Goal: Task Accomplishment & Management: Manage account settings

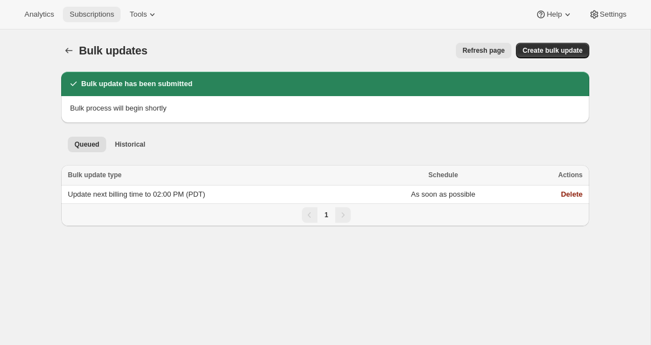
click at [93, 18] on span "Subscriptions" at bounding box center [92, 14] width 44 height 9
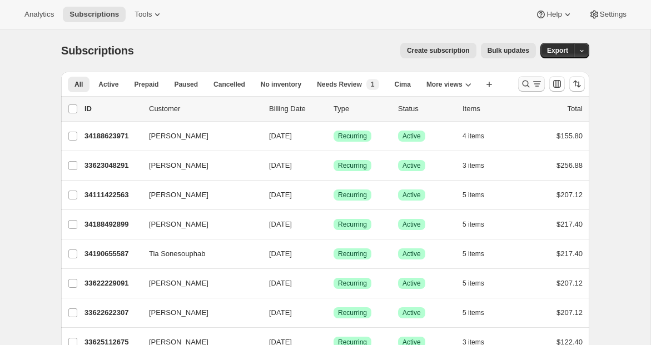
click at [523, 85] on icon "Search and filter results" at bounding box center [526, 83] width 11 height 11
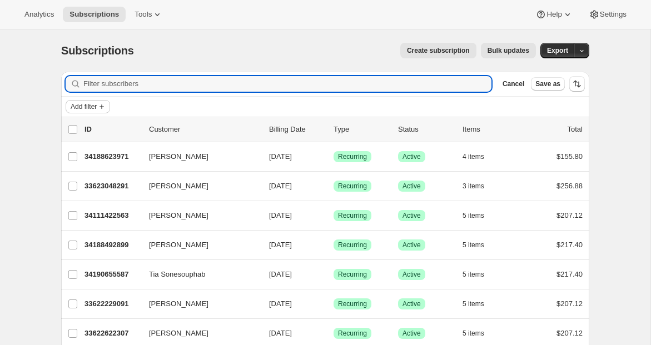
click at [93, 104] on span "Add filter" at bounding box center [84, 106] width 26 height 9
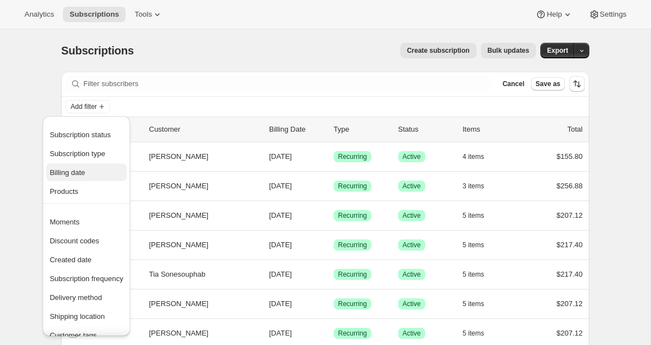
click at [76, 179] on button "Billing date" at bounding box center [86, 173] width 80 height 18
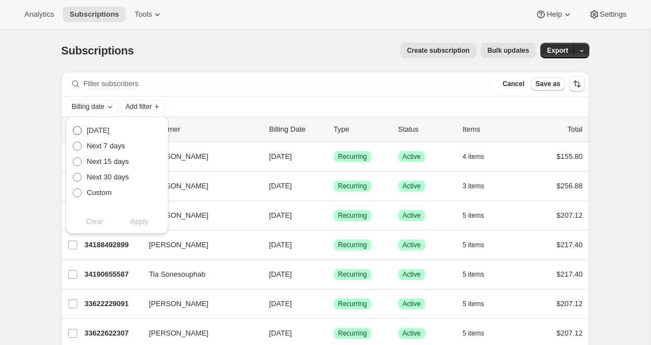
click at [95, 133] on span "Today" at bounding box center [98, 130] width 23 height 8
click at [73, 127] on input "Today" at bounding box center [73, 126] width 1 height 1
radio input "true"
click at [146, 226] on span "Apply" at bounding box center [139, 221] width 18 height 11
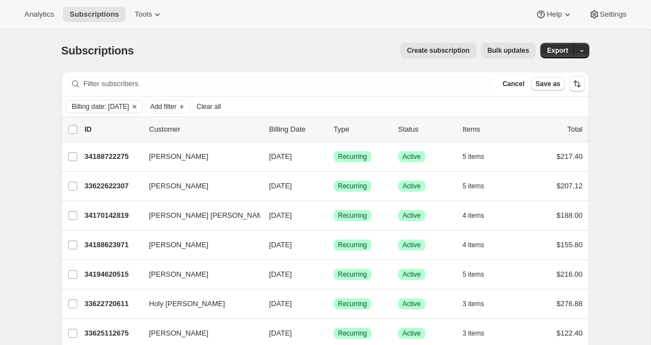
click at [510, 55] on button "Bulk updates" at bounding box center [508, 51] width 55 height 16
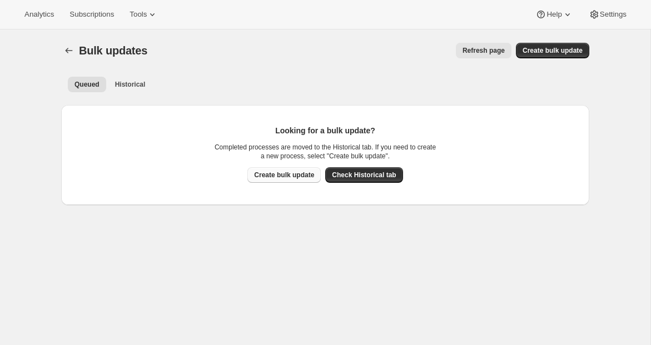
click at [288, 182] on button "Create bulk update" at bounding box center [284, 175] width 73 height 16
select select "12"
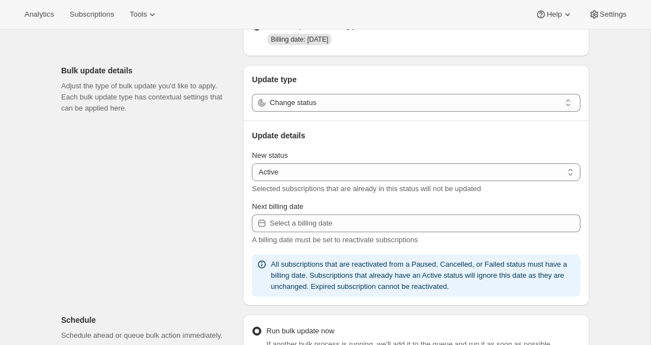
scroll to position [83, 0]
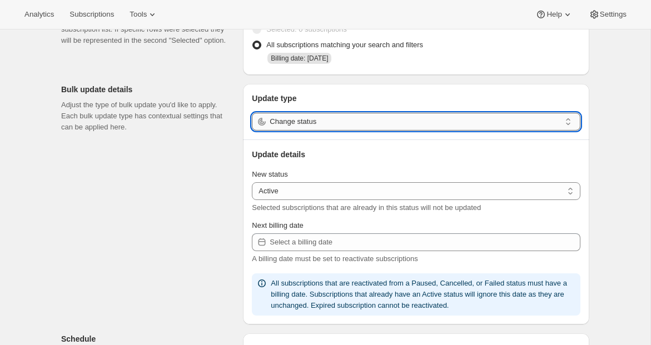
click at [346, 123] on input "Change status" at bounding box center [415, 122] width 291 height 18
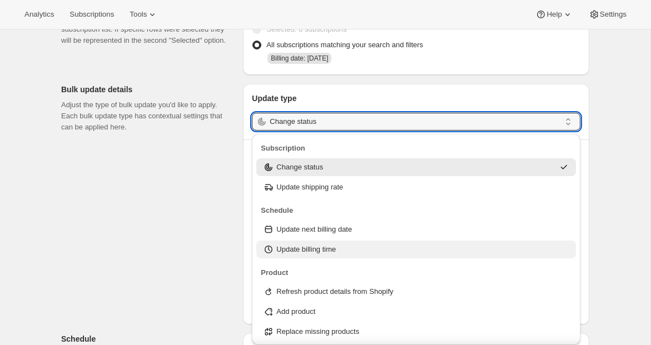
click at [299, 246] on p "Update billing time" at bounding box center [306, 249] width 60 height 11
type input "Update billing time"
select select "12"
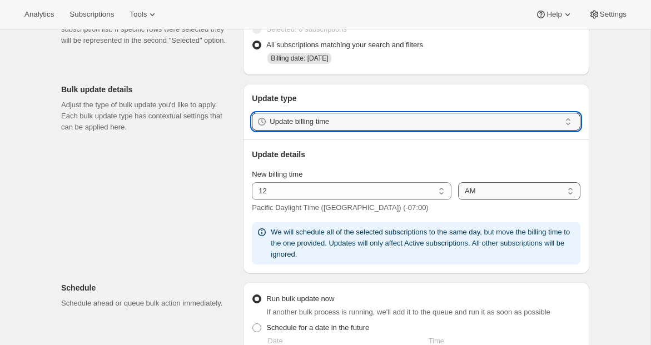
click at [521, 191] on select "AM PM" at bounding box center [519, 191] width 122 height 18
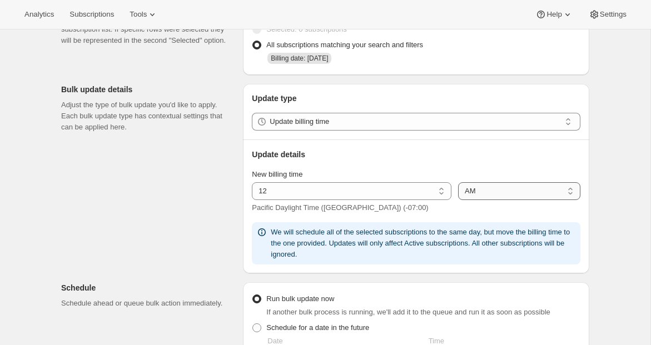
select select "pm"
click at [458, 182] on select "AM PM" at bounding box center [519, 191] width 122 height 18
click at [624, 223] on div "Create bulk update. This page is ready Create bulk update Subscriptions to upda…" at bounding box center [325, 302] width 651 height 713
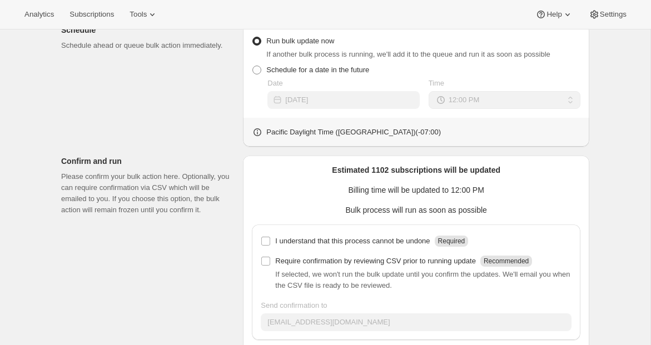
scroll to position [362, 0]
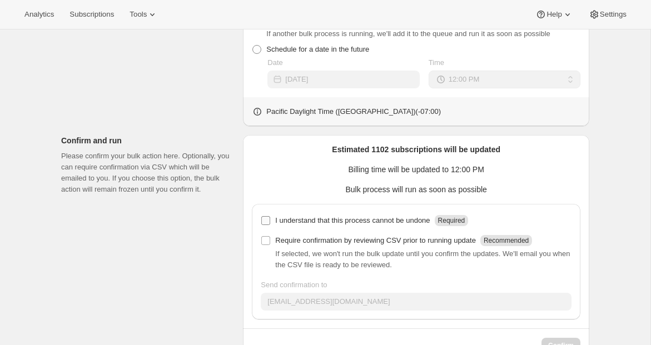
click at [300, 222] on p "I understand that this process cannot be undone" at bounding box center [352, 220] width 155 height 11
click at [270, 222] on input "I understand that this process cannot be undone Required" at bounding box center [265, 220] width 9 height 9
checkbox input "true"
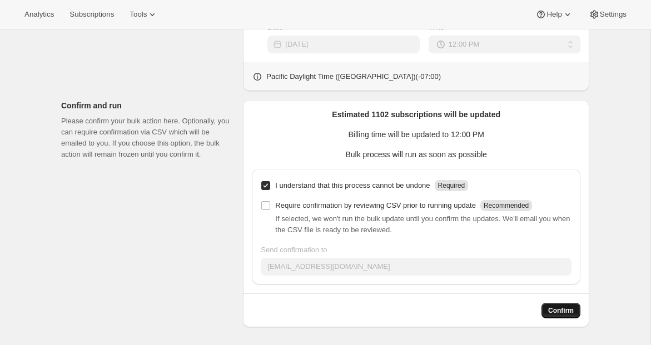
click at [551, 316] on button "Confirm" at bounding box center [561, 311] width 39 height 16
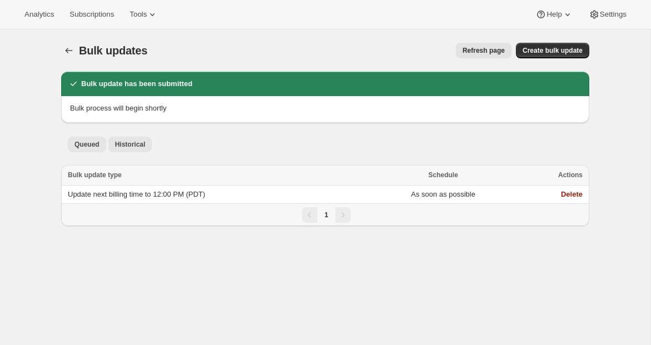
click at [126, 142] on span "Historical" at bounding box center [130, 144] width 31 height 9
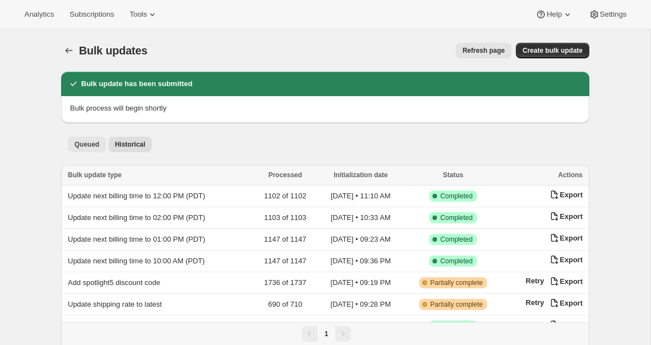
click at [88, 86] on h2 "Bulk update has been submitted" at bounding box center [136, 83] width 111 height 11
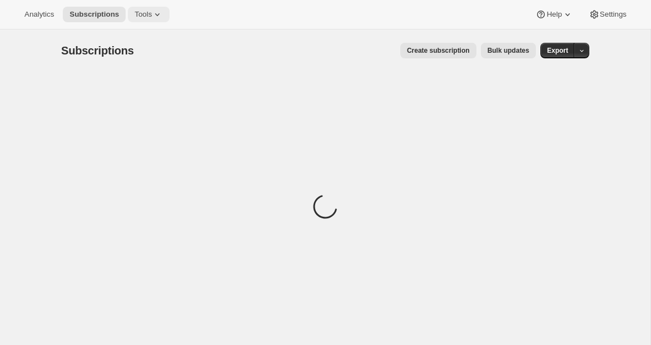
click at [161, 16] on icon at bounding box center [157, 14] width 11 height 11
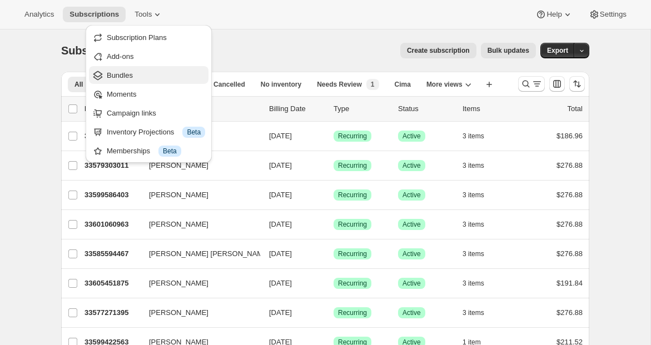
click at [136, 72] on span "Bundles" at bounding box center [156, 75] width 98 height 11
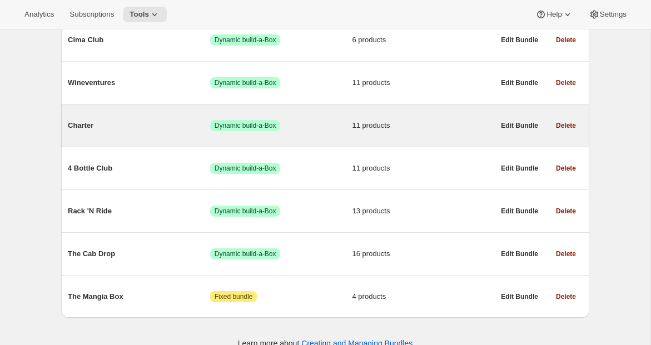
scroll to position [232, 0]
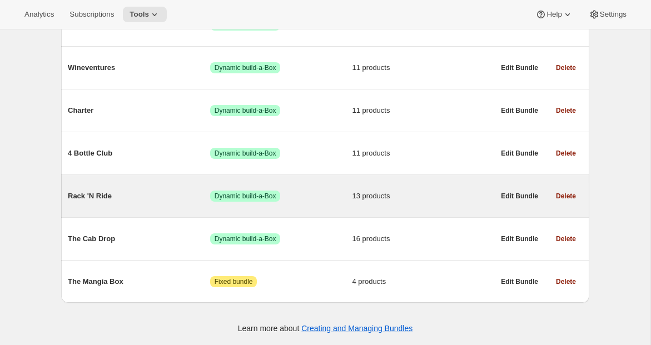
click at [157, 201] on span "Rack 'N Ride" at bounding box center [139, 196] width 142 height 11
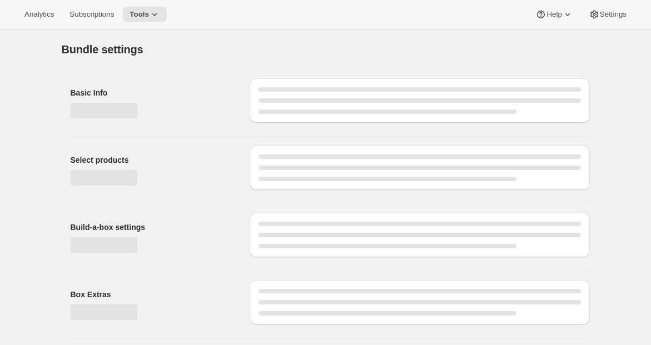
type input "Rack 'N Ride"
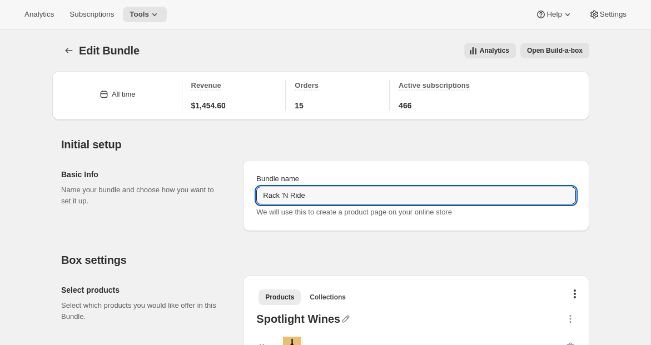
drag, startPoint x: 319, startPoint y: 198, endPoint x: 254, endPoint y: 195, distance: 65.2
click at [254, 195] on div "Bundle name [PERSON_NAME] 'N Ride We will use this to create a product page on …" at bounding box center [416, 195] width 329 height 53
click at [79, 22] on button "Subscriptions" at bounding box center [92, 15] width 58 height 16
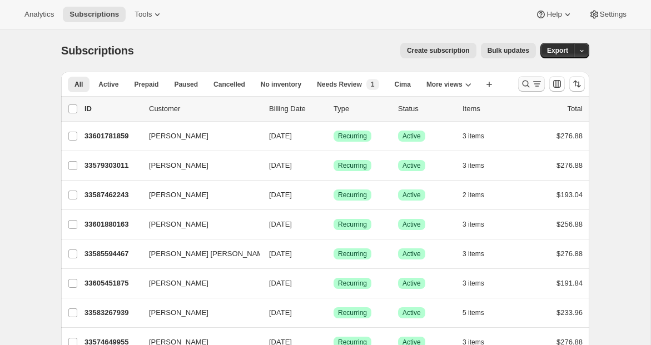
click at [522, 84] on icon "Search and filter results" at bounding box center [526, 83] width 11 height 11
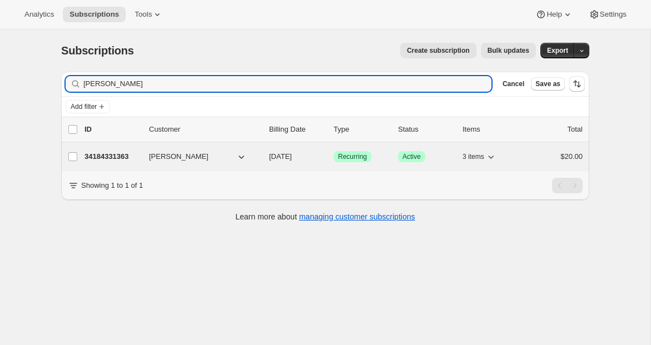
type input "[PERSON_NAME]"
click at [116, 156] on p "34184331363" at bounding box center [113, 156] width 56 height 11
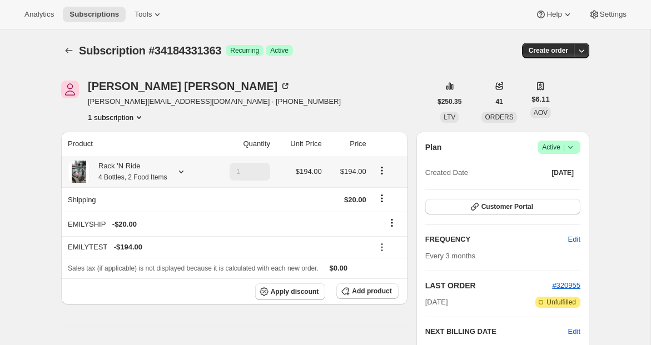
click at [187, 168] on icon at bounding box center [181, 171] width 11 height 11
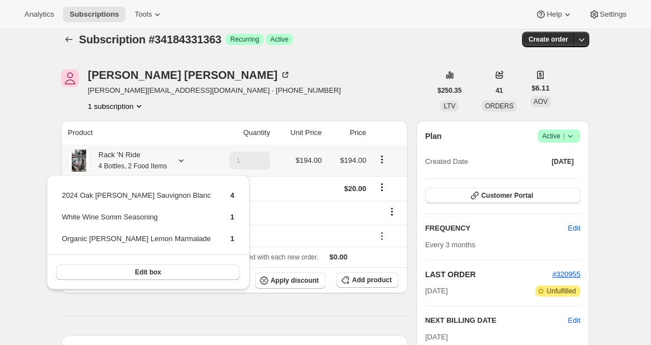
scroll to position [15, 0]
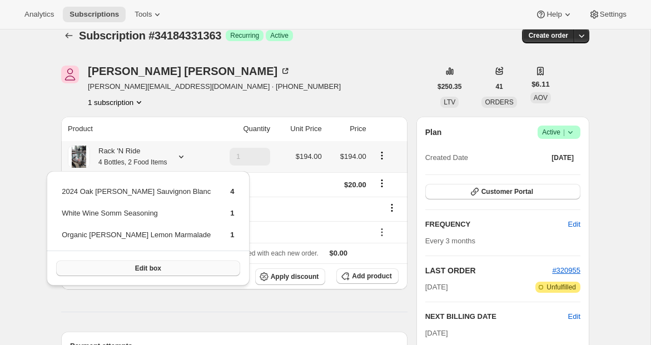
click at [149, 266] on button "Edit box" at bounding box center [148, 269] width 184 height 16
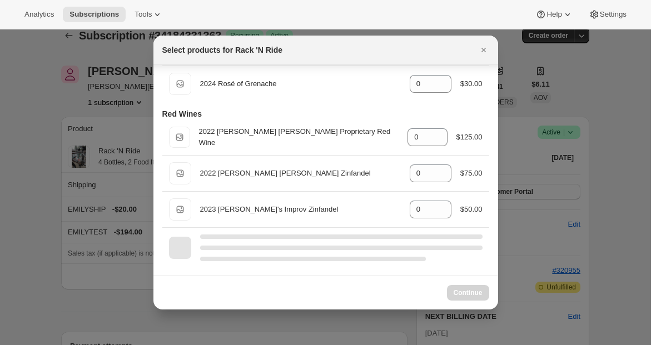
scroll to position [366, 0]
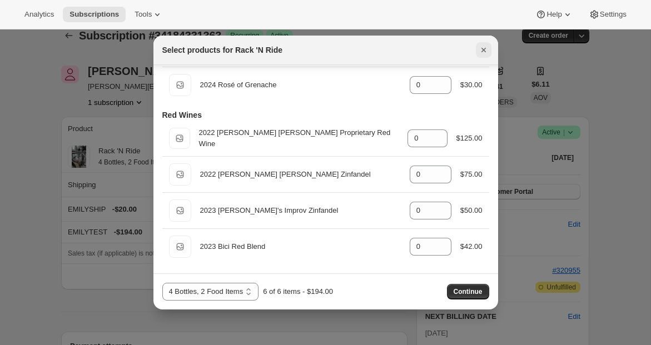
click at [483, 50] on icon "Close" at bounding box center [483, 50] width 4 height 4
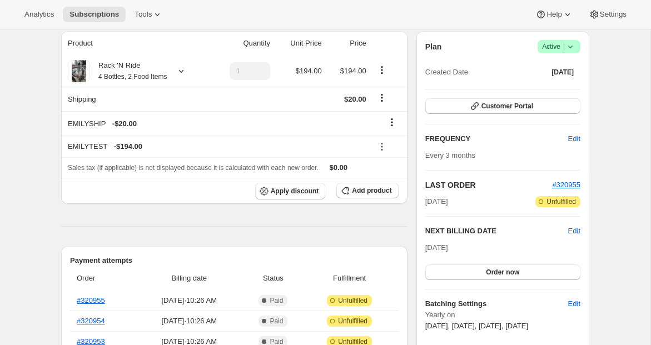
scroll to position [177, 0]
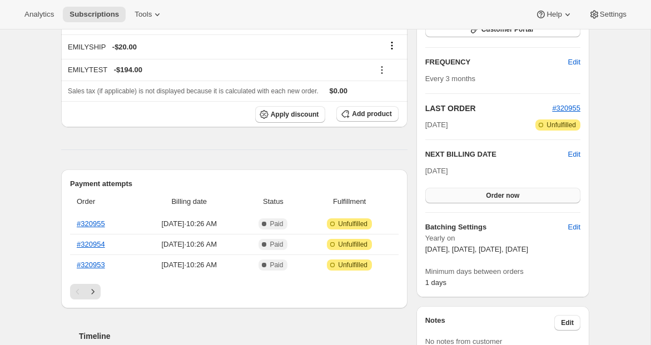
click at [502, 196] on span "Order now" at bounding box center [502, 195] width 33 height 9
click at [502, 196] on span "Click to confirm" at bounding box center [503, 195] width 51 height 9
